Goal: Communication & Community: Participate in discussion

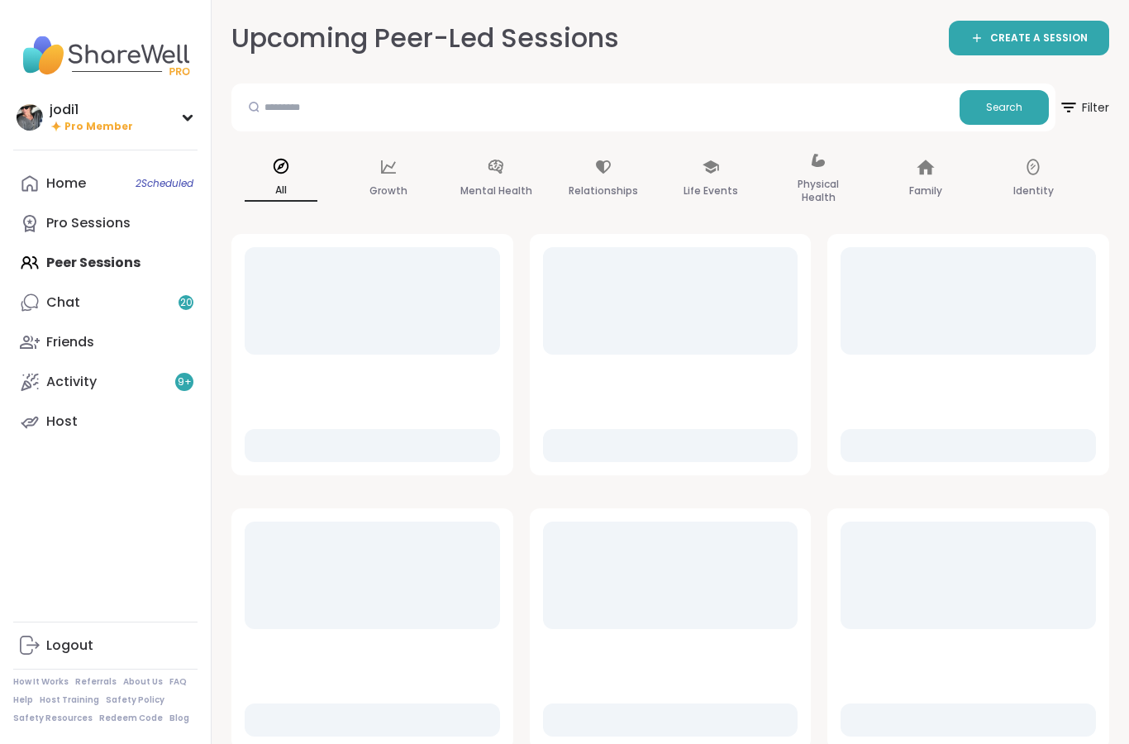
click at [120, 262] on div "Home 2 Scheduled Pro Sessions Peer Sessions Chat 20 Friends Activity 9 + Host" at bounding box center [105, 303] width 184 height 278
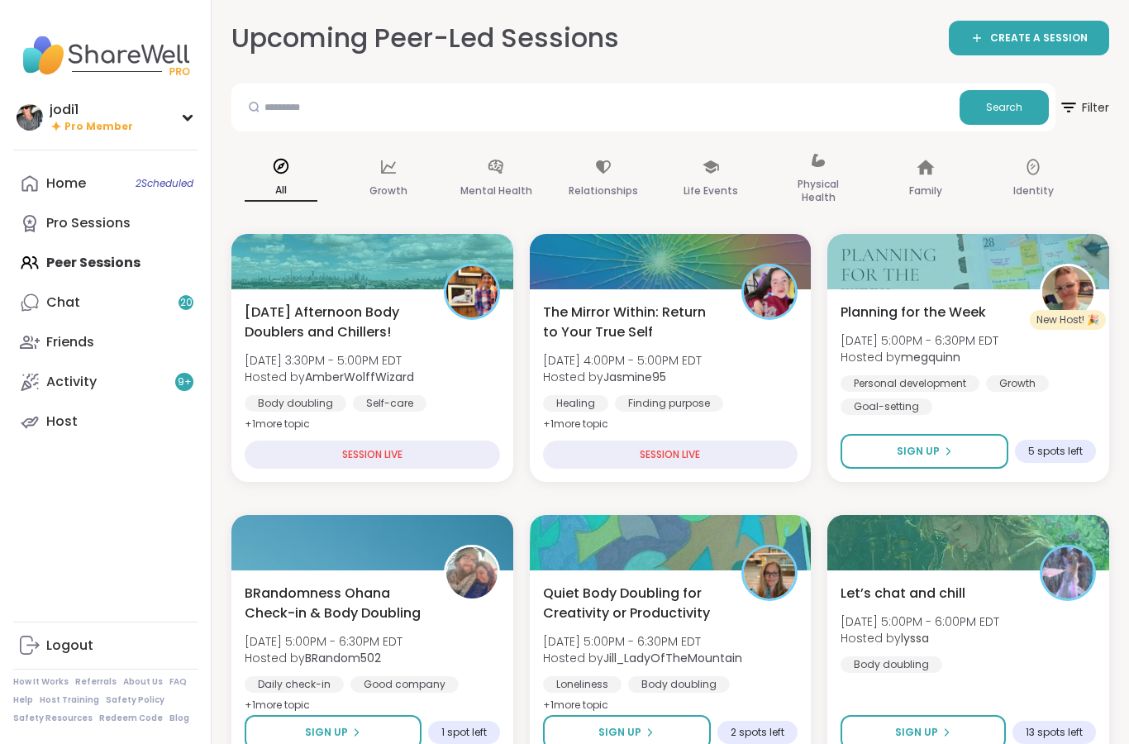
click at [86, 274] on div "Home 2 Scheduled Pro Sessions Peer Sessions Chat 20 Friends Activity 9 + Host" at bounding box center [105, 303] width 184 height 278
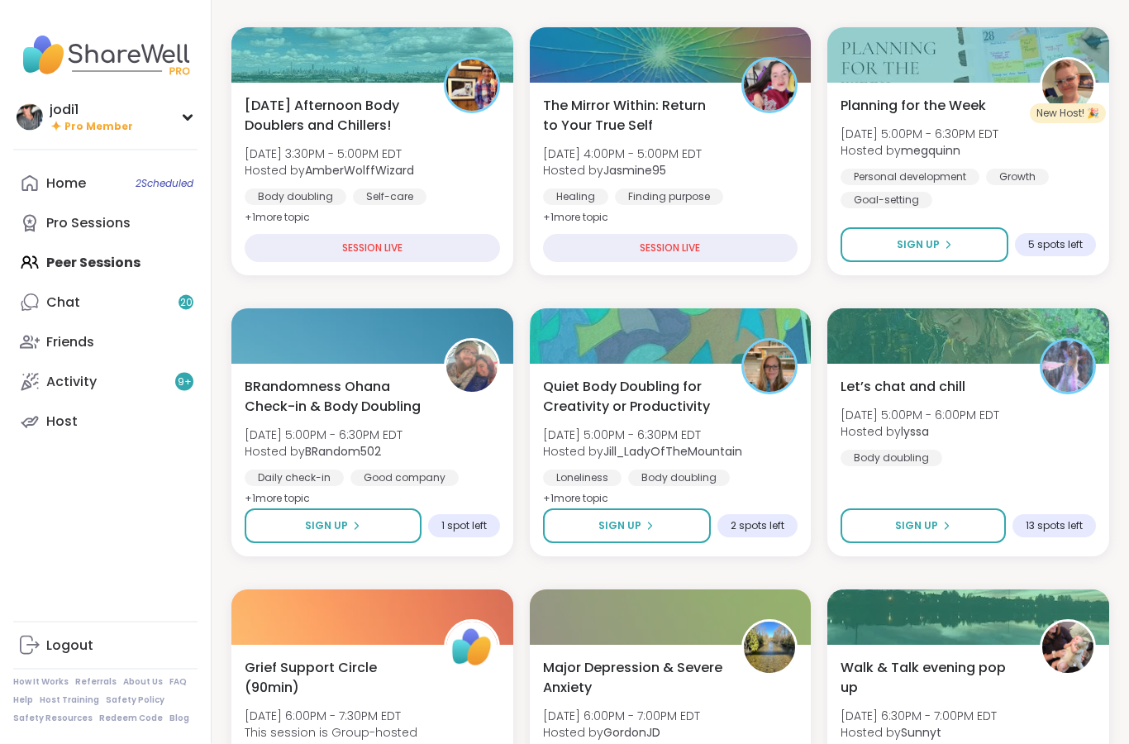
scroll to position [207, 0]
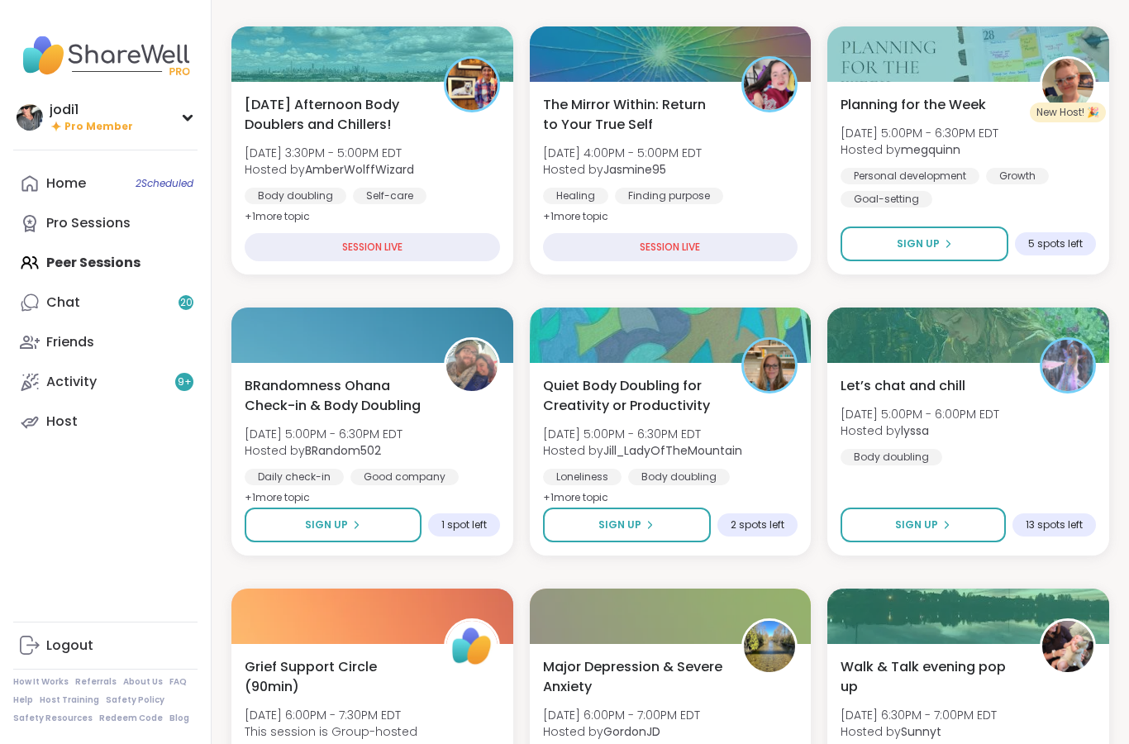
click at [652, 527] on icon at bounding box center [650, 525] width 10 height 10
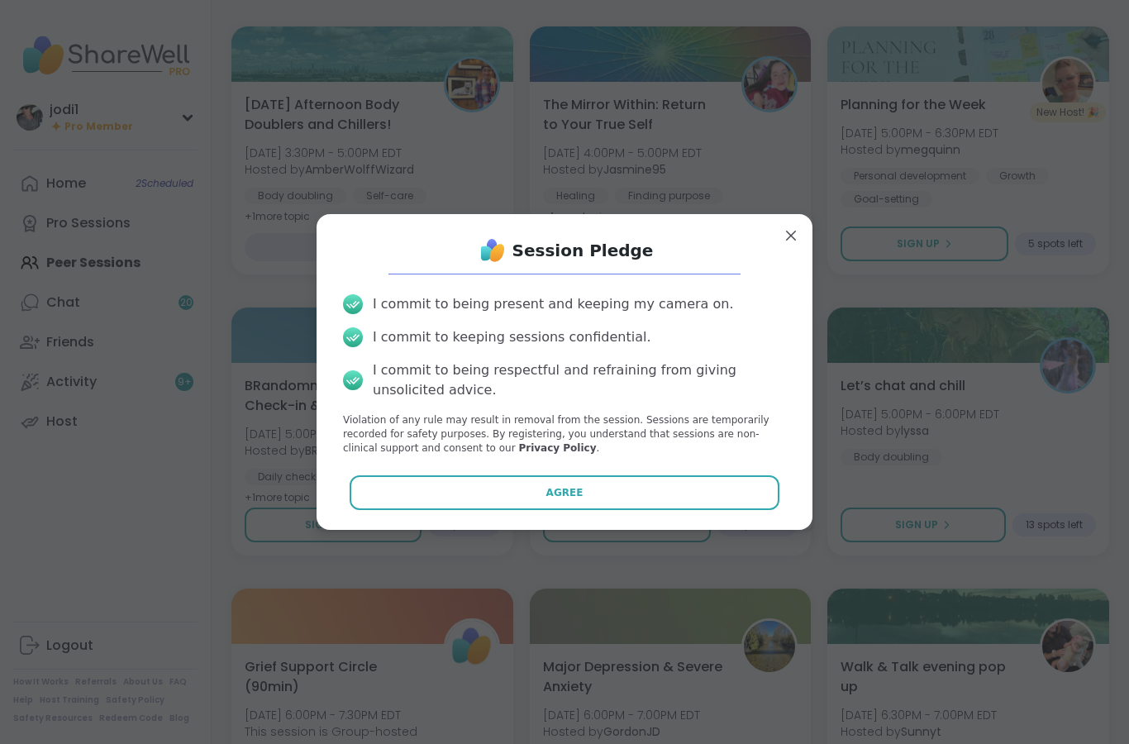
click at [602, 510] on button "Agree" at bounding box center [565, 492] width 431 height 35
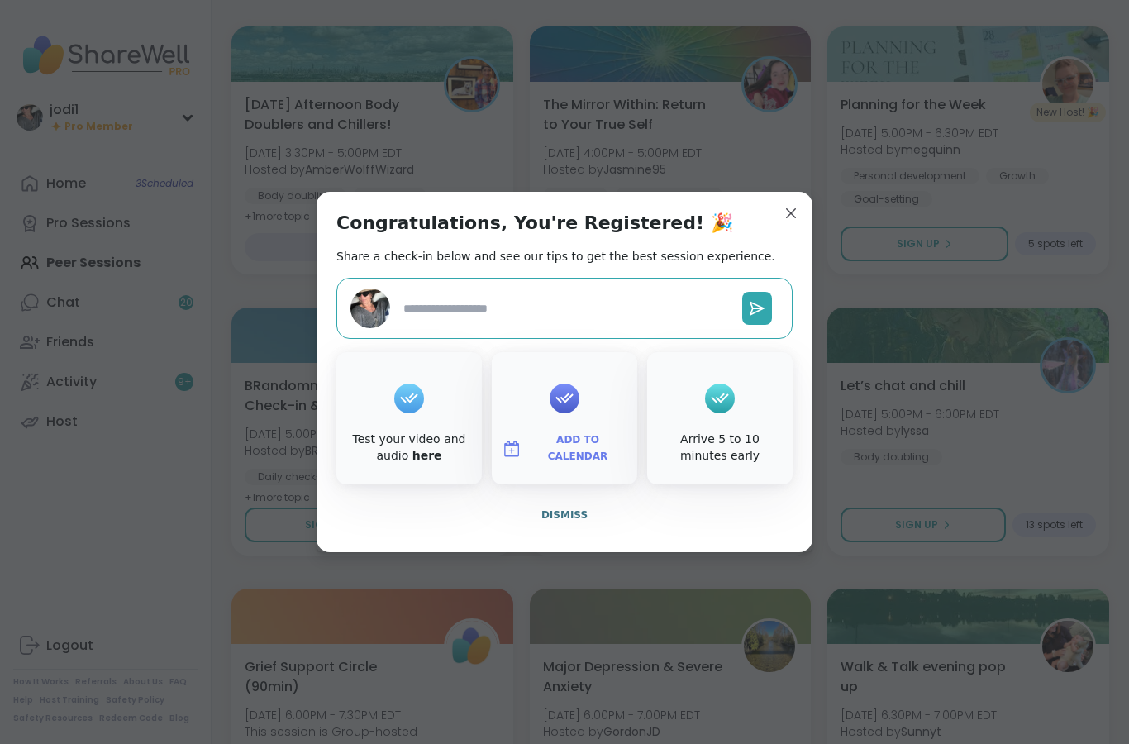
click at [575, 411] on icon at bounding box center [564, 398] width 26 height 26
click at [579, 324] on textarea at bounding box center [566, 308] width 339 height 31
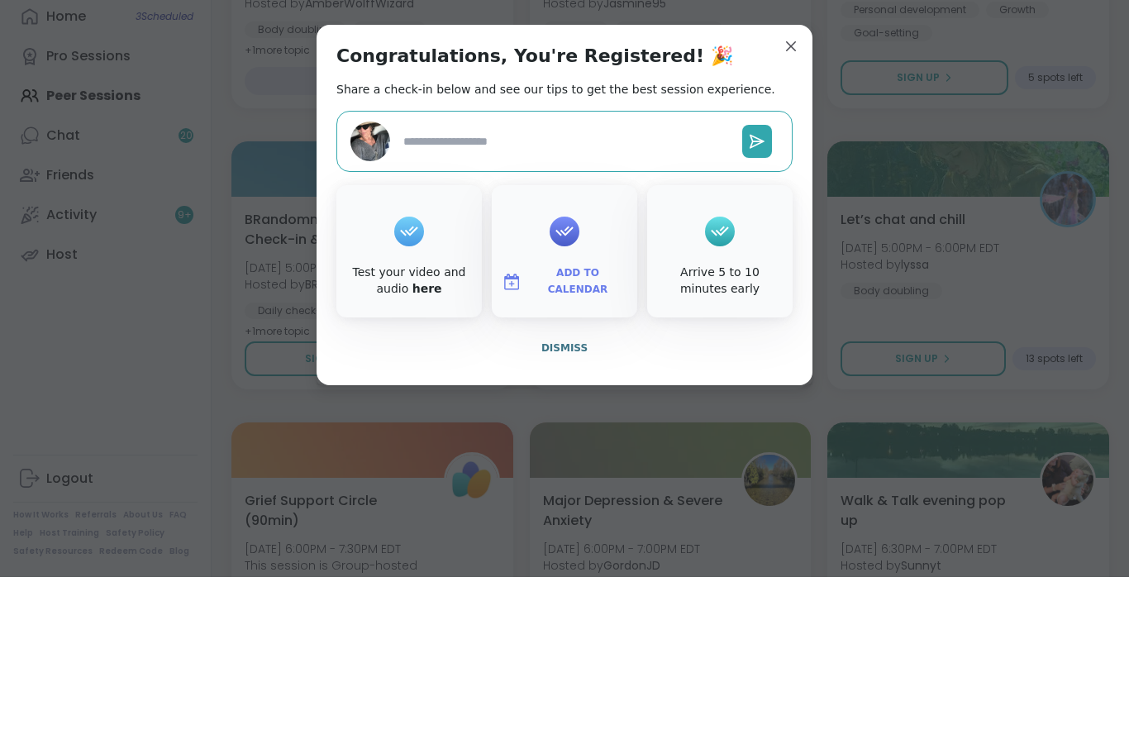
type textarea "*"
type textarea "***"
type textarea "*"
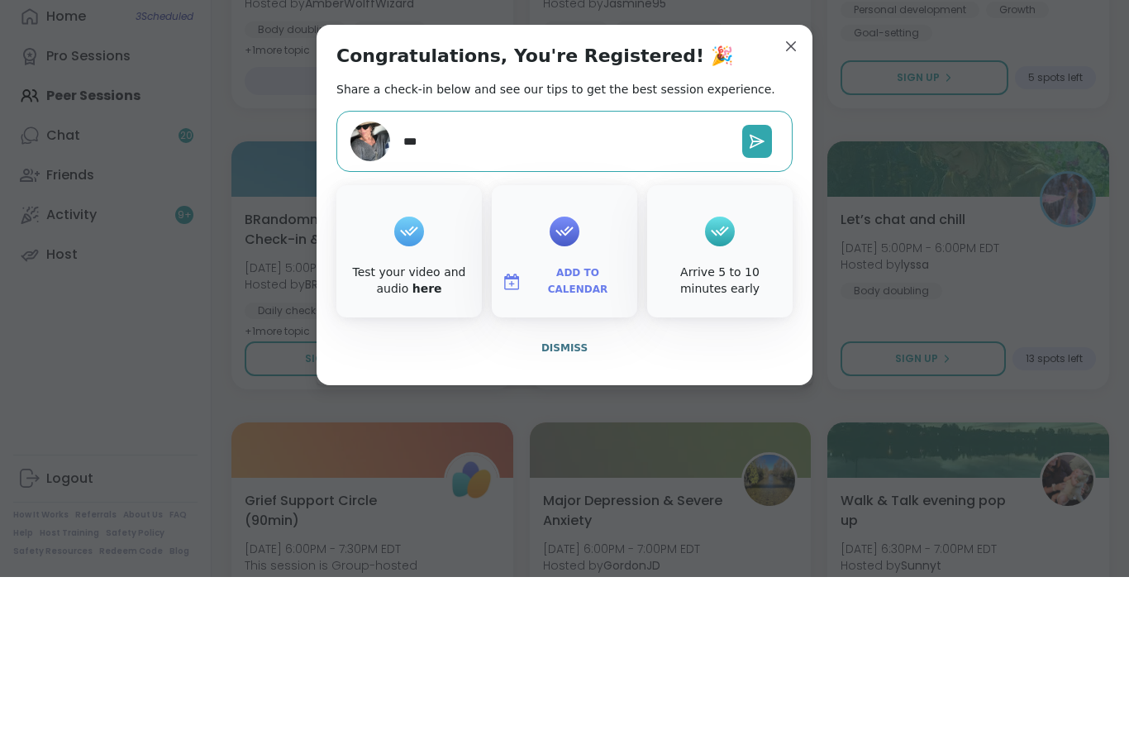
type textarea "****"
type textarea "*"
type textarea "*****"
type textarea "*"
type textarea "******"
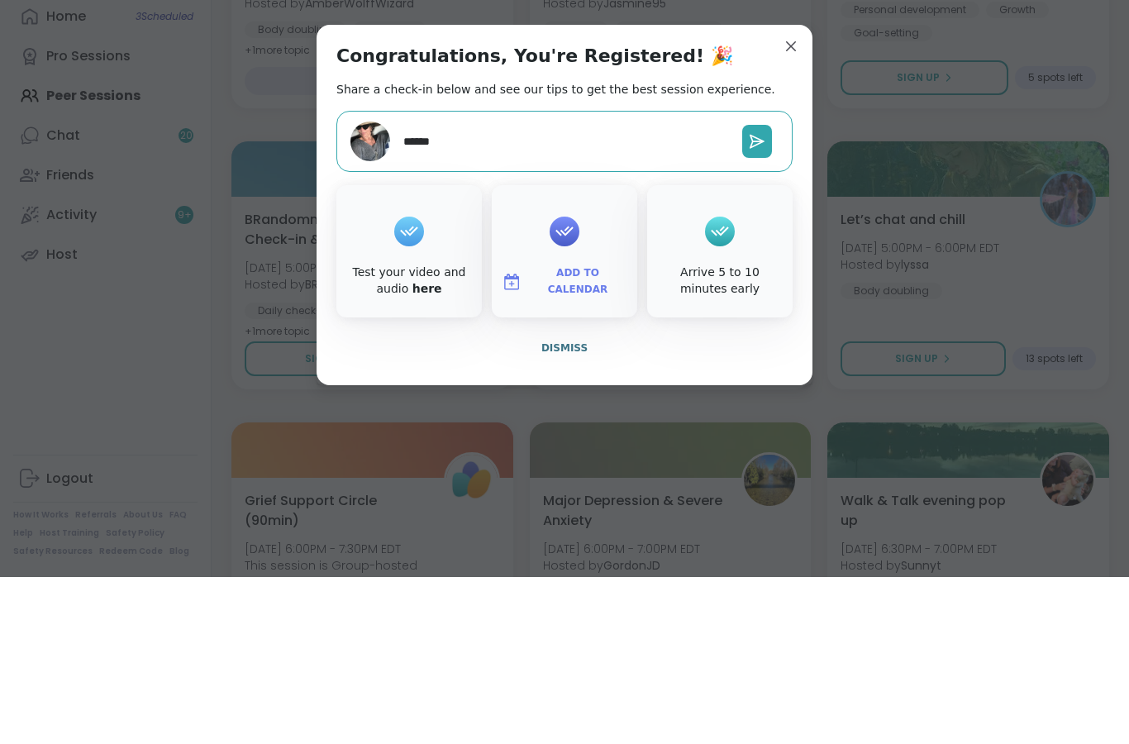
click at [763, 302] on icon at bounding box center [757, 308] width 13 height 12
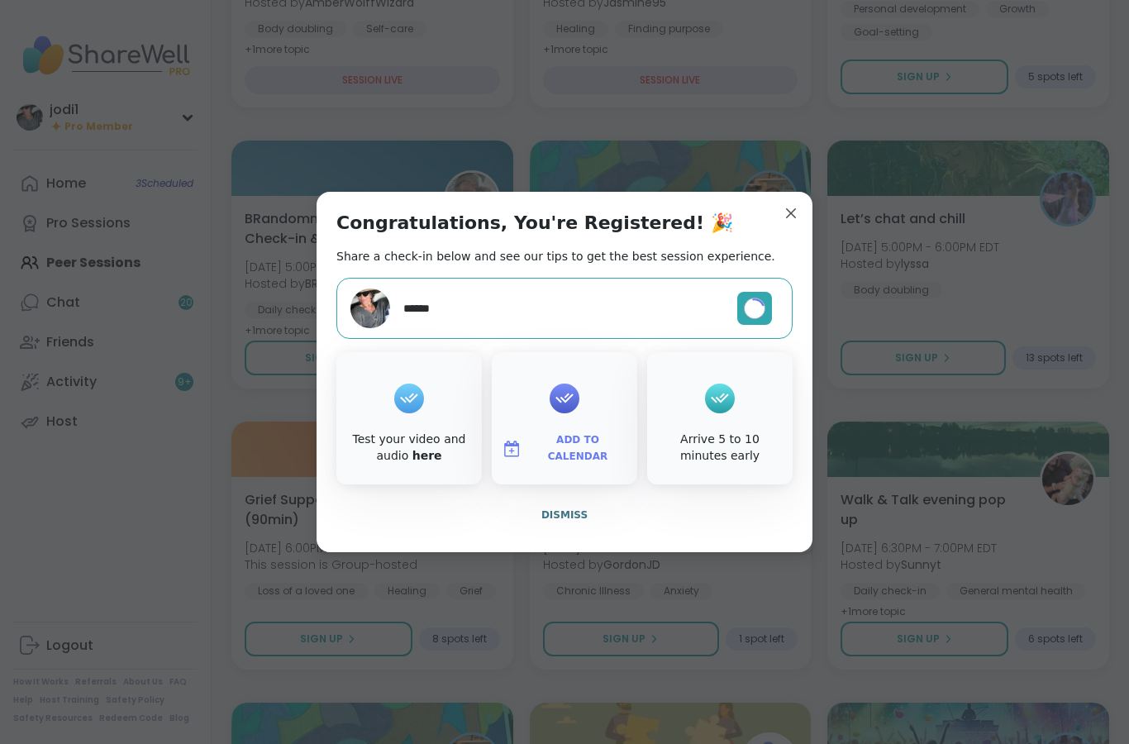
type textarea "*"
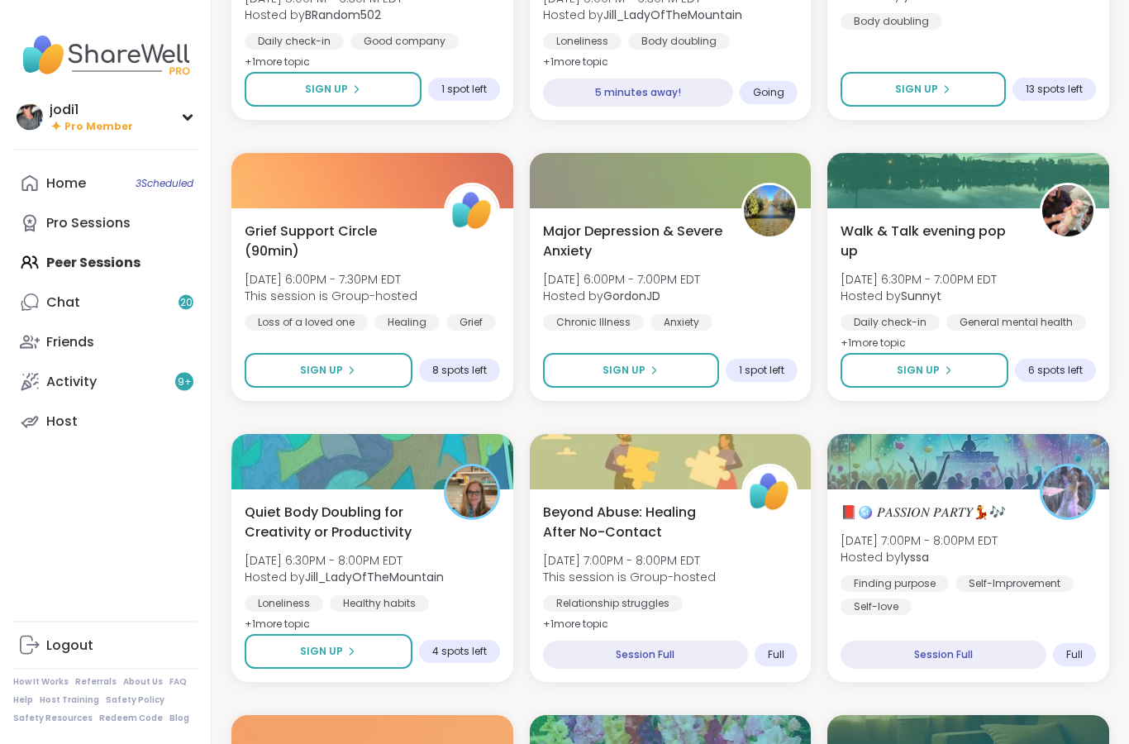
scroll to position [651, 0]
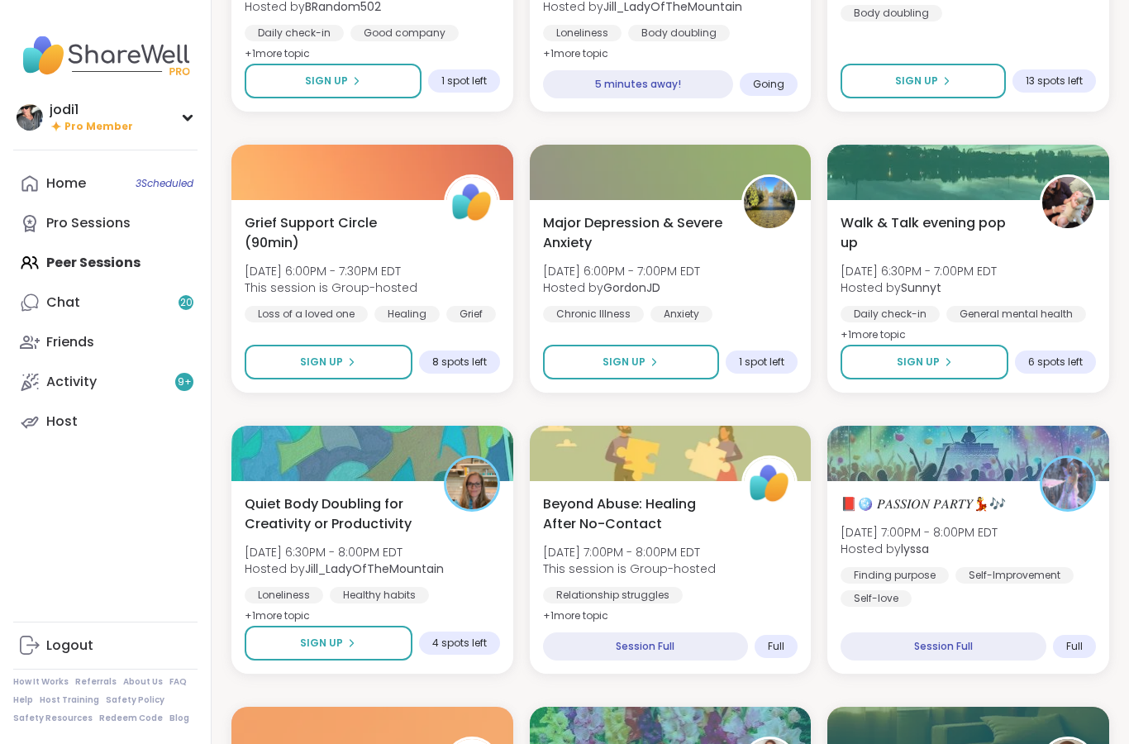
click at [396, 646] on button "Sign Up" at bounding box center [329, 643] width 168 height 35
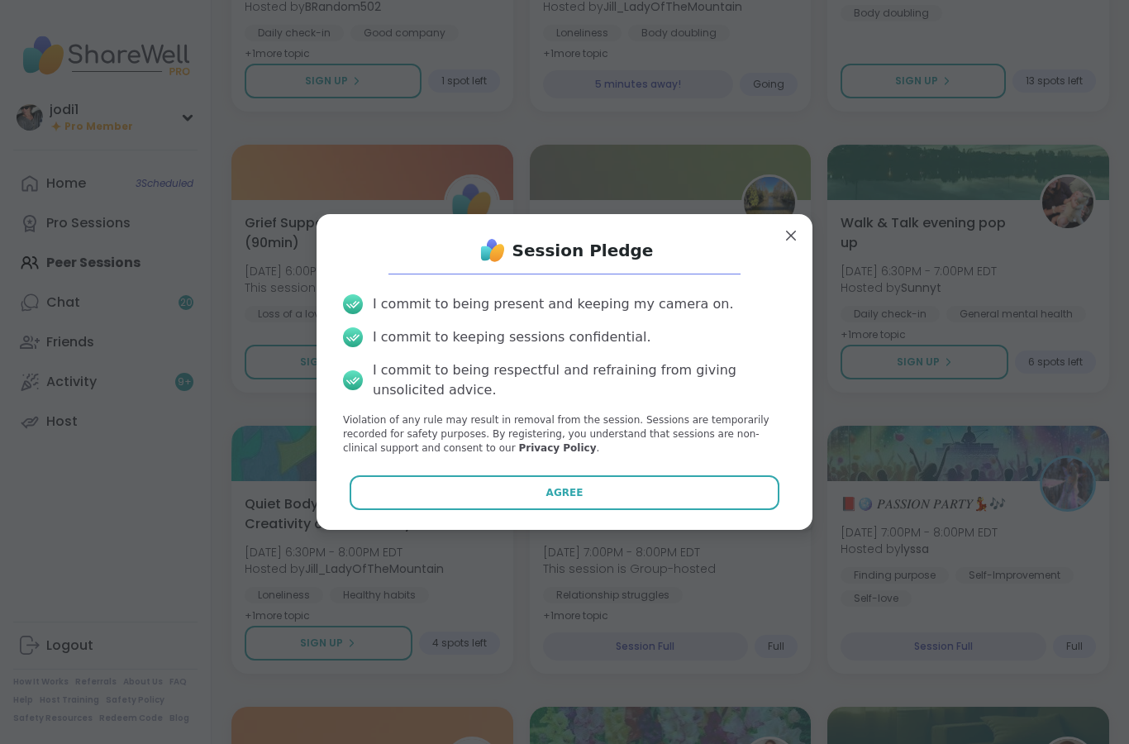
click at [591, 510] on button "Agree" at bounding box center [565, 492] width 431 height 35
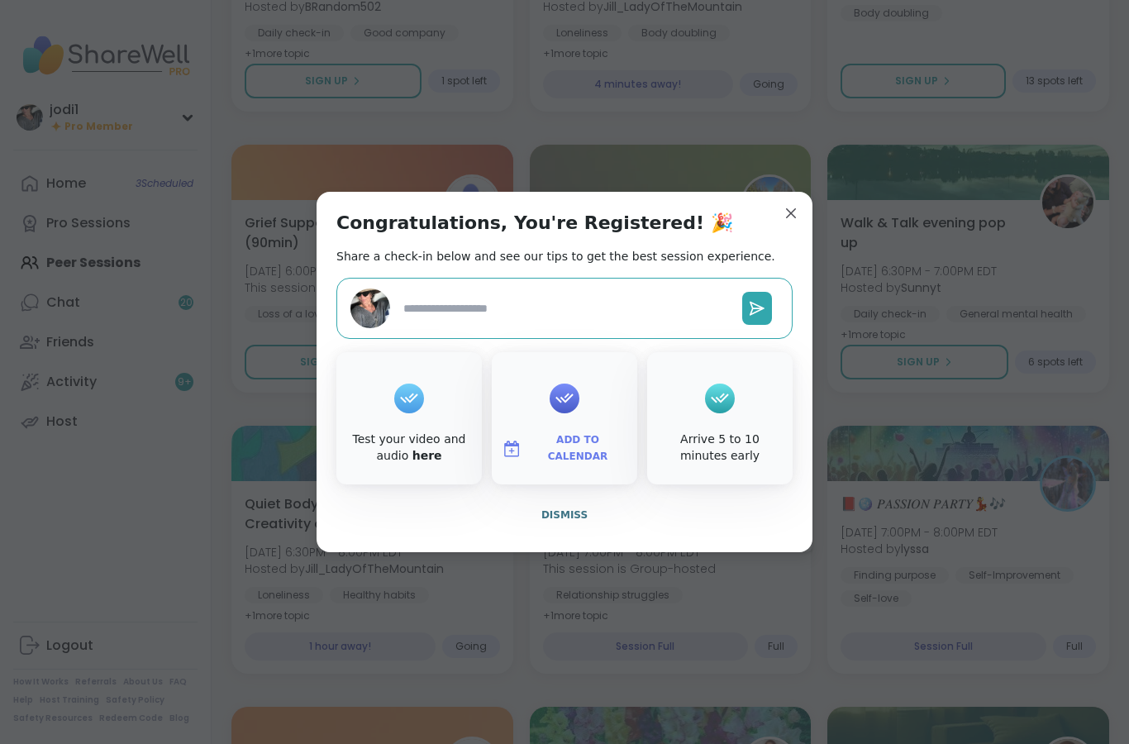
type textarea "*"
